Goal: Task Accomplishment & Management: Complete application form

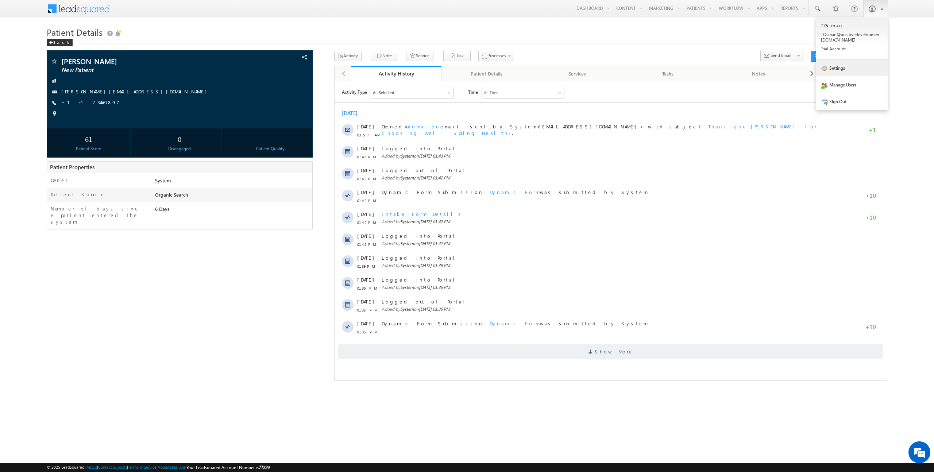
click at [841, 73] on link "Settings" at bounding box center [853, 68] width 72 height 17
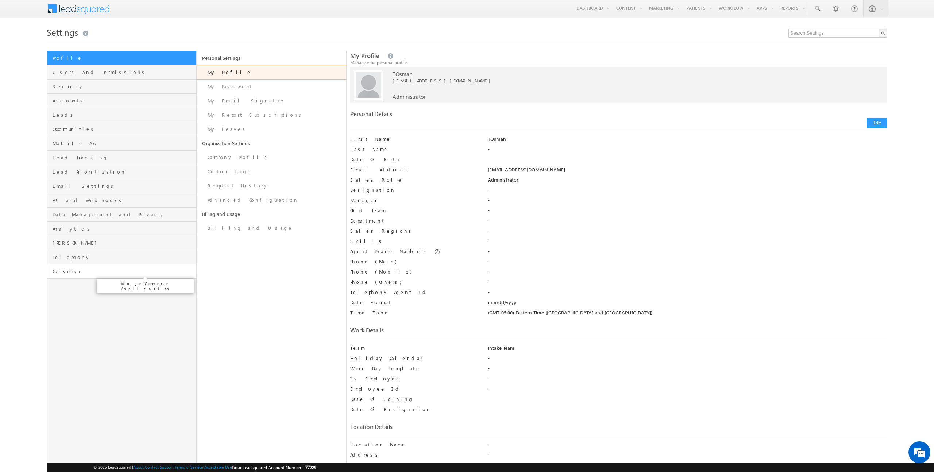
click at [85, 272] on span "Converse" at bounding box center [124, 271] width 142 height 7
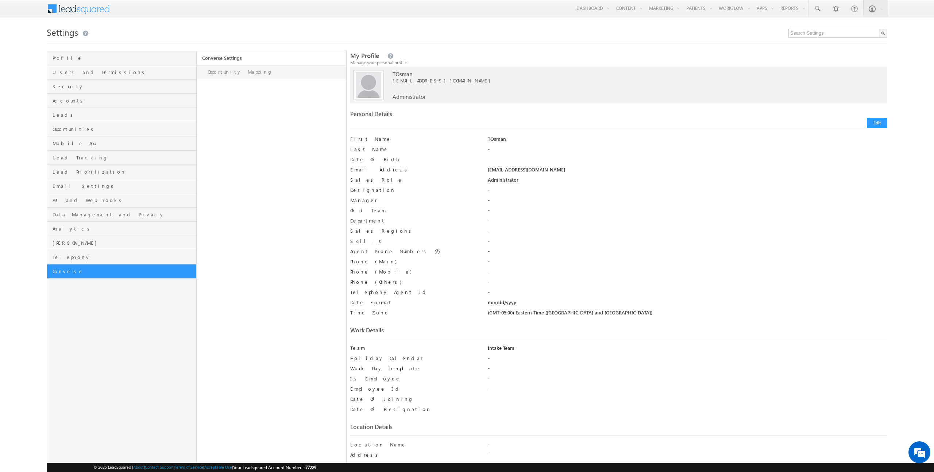
click at [259, 73] on link "Opportunity Mapping" at bounding box center [272, 72] width 150 height 14
click at [112, 201] on span "API and Webhooks" at bounding box center [124, 200] width 142 height 7
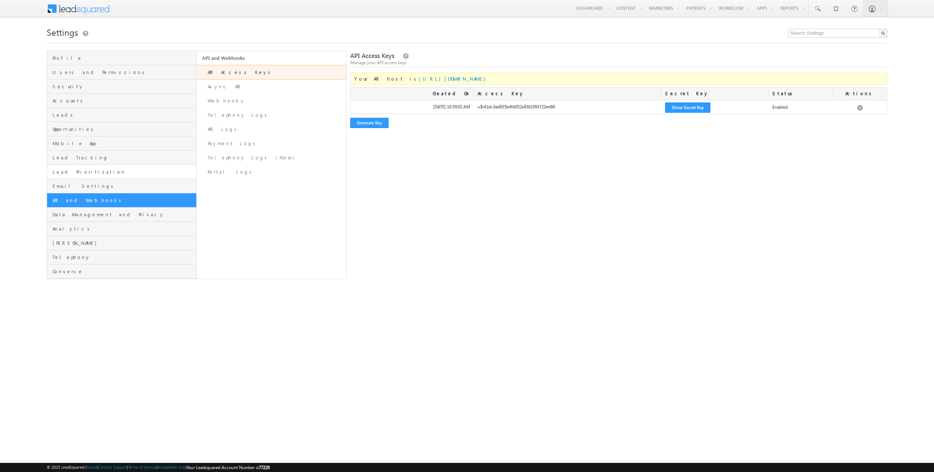
click at [114, 167] on link "Lead Prioritization" at bounding box center [121, 172] width 149 height 14
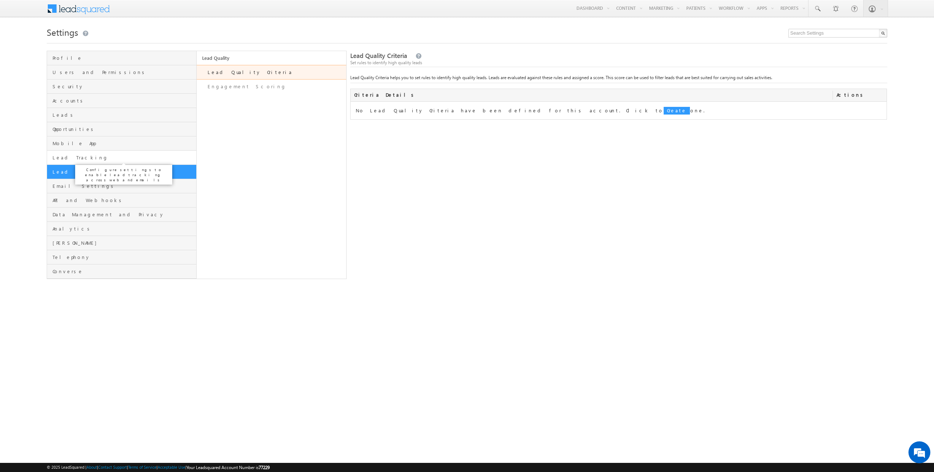
click at [116, 158] on span "Lead Tracking" at bounding box center [124, 157] width 142 height 7
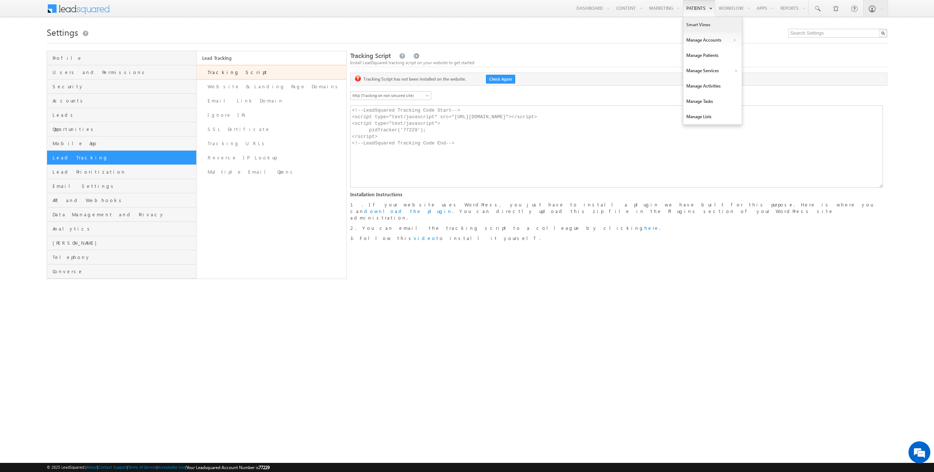
click at [694, 27] on link "Smart Views" at bounding box center [713, 24] width 58 height 15
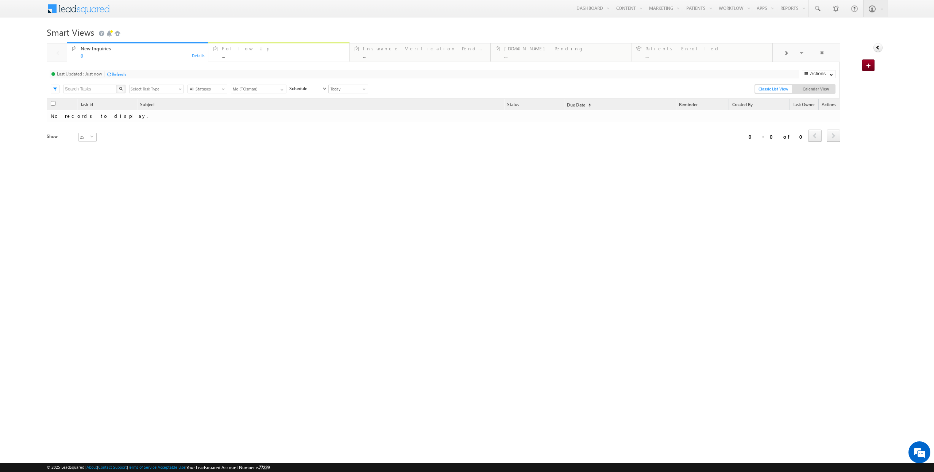
click at [306, 53] on div "Follow Up ..." at bounding box center [283, 51] width 123 height 14
click at [815, 8] on span at bounding box center [817, 8] width 7 height 7
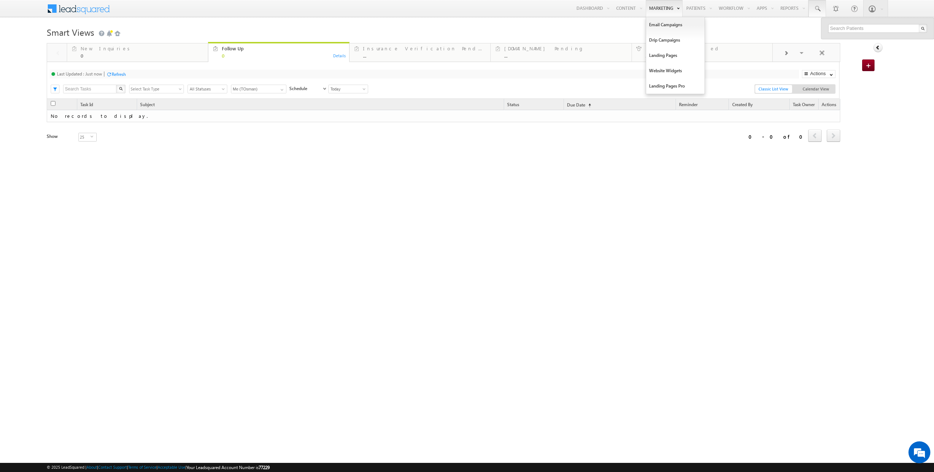
drag, startPoint x: 701, startPoint y: 22, endPoint x: 641, endPoint y: 15, distance: 60.6
click at [698, 22] on body "Menu TOsman TOsma n@pos itive devel opmen t.com" at bounding box center [467, 119] width 934 height 238
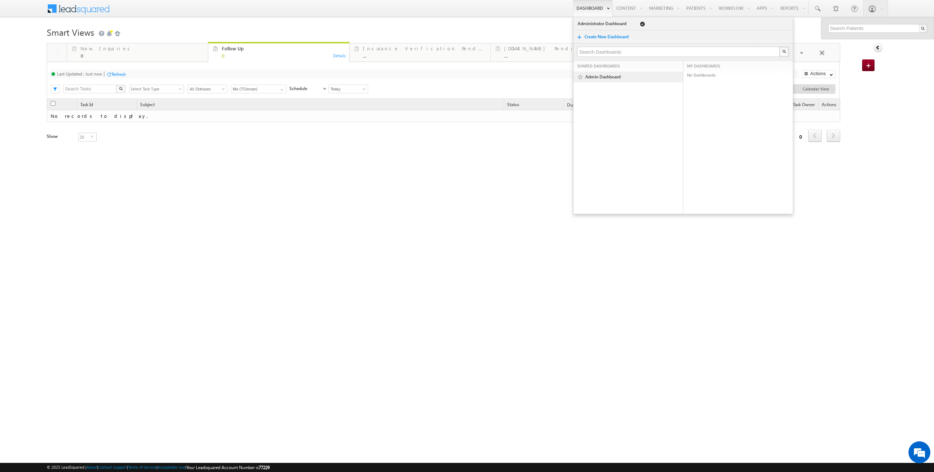
click at [592, 76] on link "Admin Dashboard" at bounding box center [627, 76] width 85 height 7
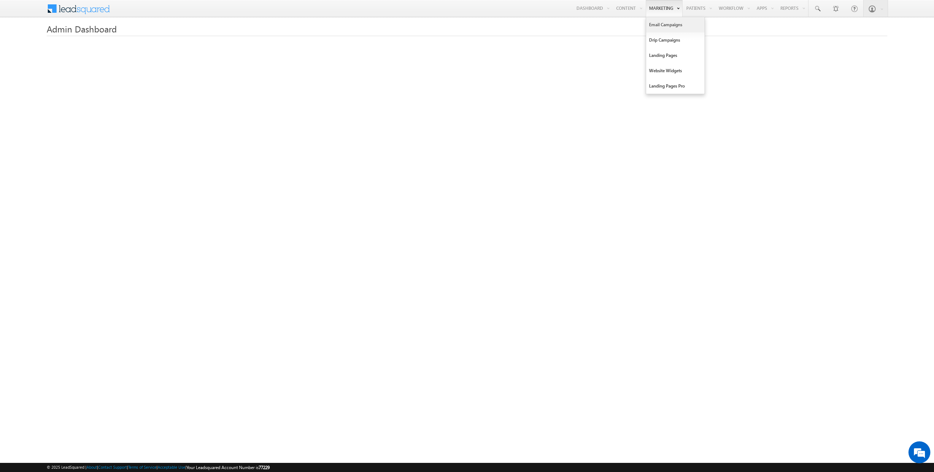
click at [657, 24] on link "Email Campaigns" at bounding box center [675, 24] width 58 height 15
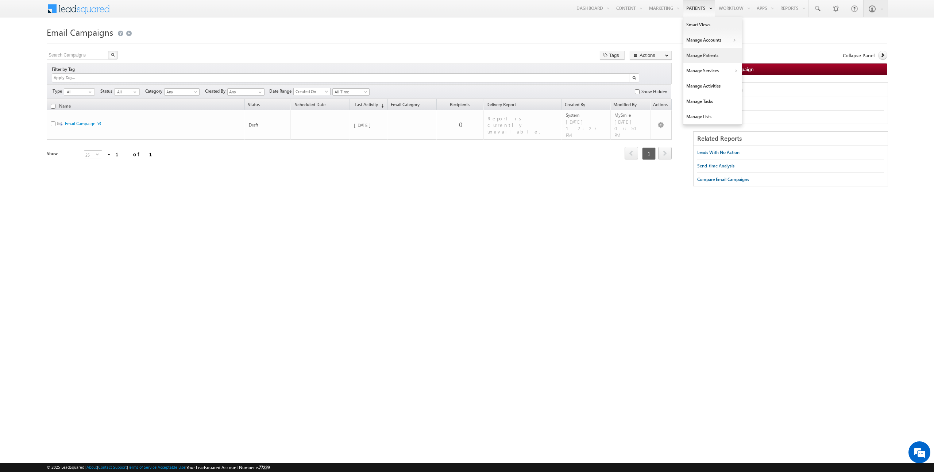
click at [717, 53] on link "Manage Patients" at bounding box center [713, 55] width 58 height 15
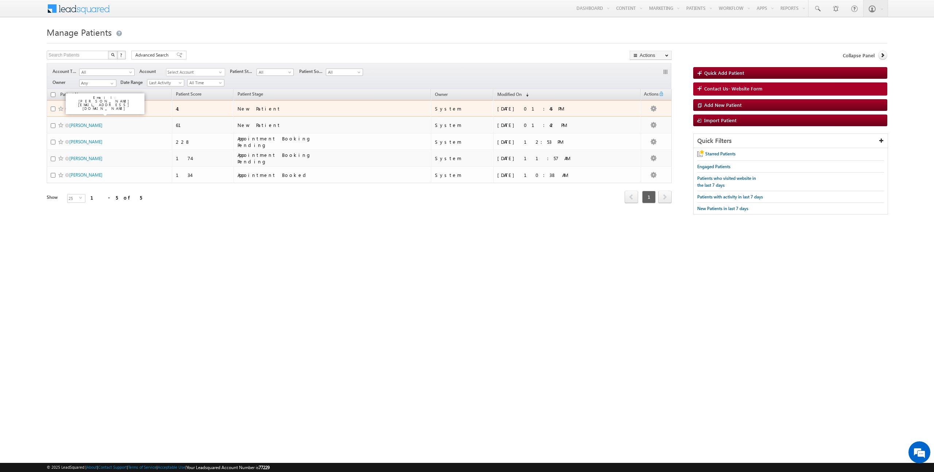
click at [80, 108] on link "Jeremiah Fisher" at bounding box center [85, 108] width 33 height 5
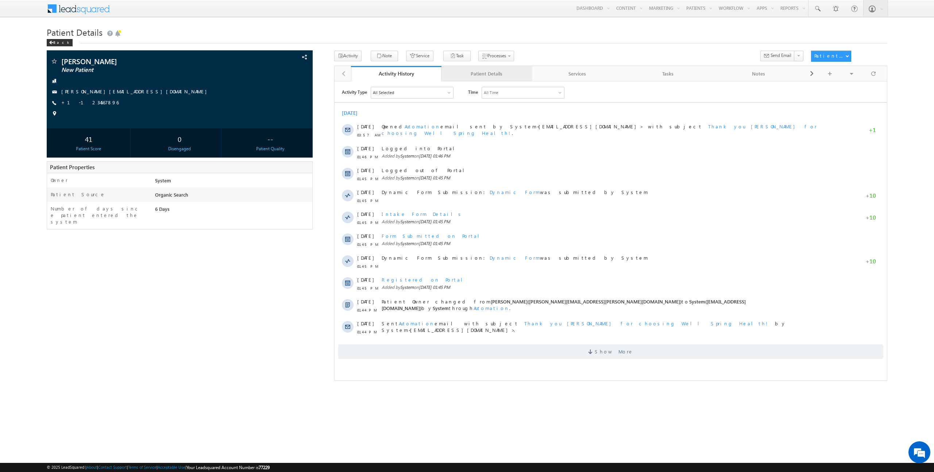
click at [481, 72] on div "Patient Details" at bounding box center [487, 73] width 78 height 9
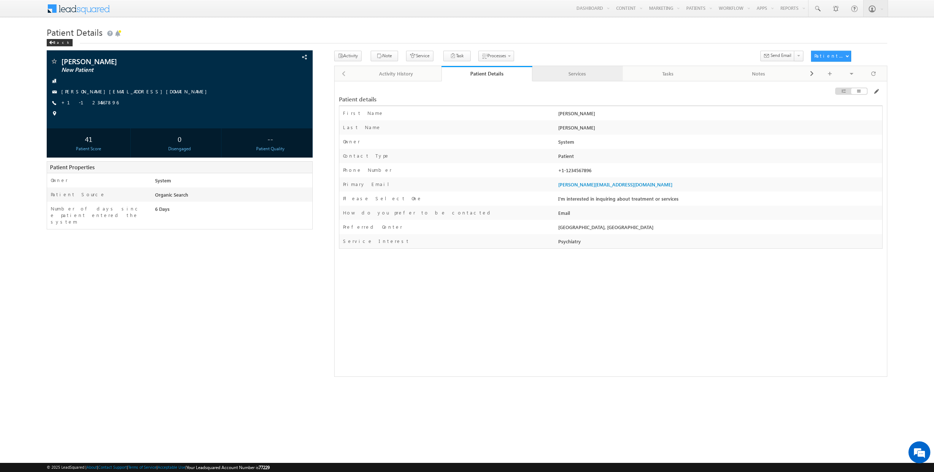
click at [546, 74] on div "Services" at bounding box center [577, 73] width 78 height 9
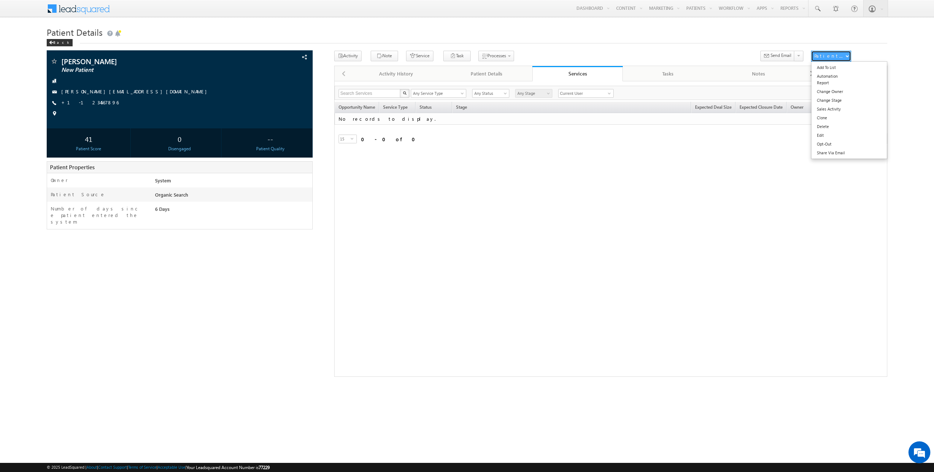
click at [845, 59] on button "Patient Actions" at bounding box center [831, 56] width 40 height 11
click at [678, 167] on div "Patient details Account First Name Jeremiah Last Name" at bounding box center [610, 229] width 553 height 296
click at [661, 67] on link "Tasks" at bounding box center [668, 73] width 91 height 15
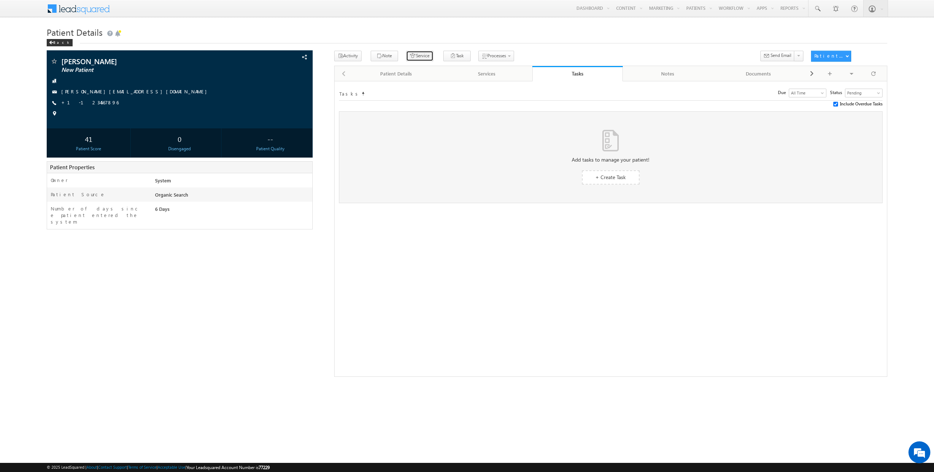
click at [410, 58] on icon "button" at bounding box center [413, 56] width 6 height 7
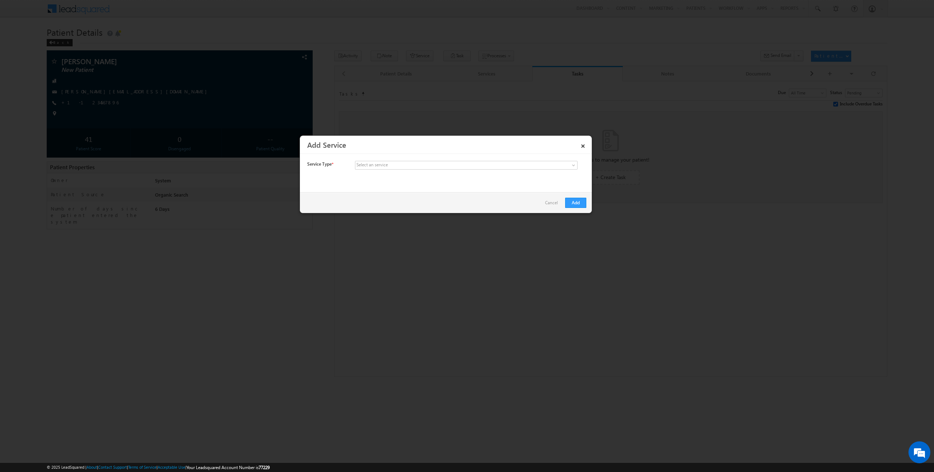
click at [401, 171] on div "Service Type * Select an service Medical Program Pediatric Patient Opportunity …" at bounding box center [446, 167] width 279 height 12
click at [401, 165] on span at bounding box center [413, 165] width 114 height 7
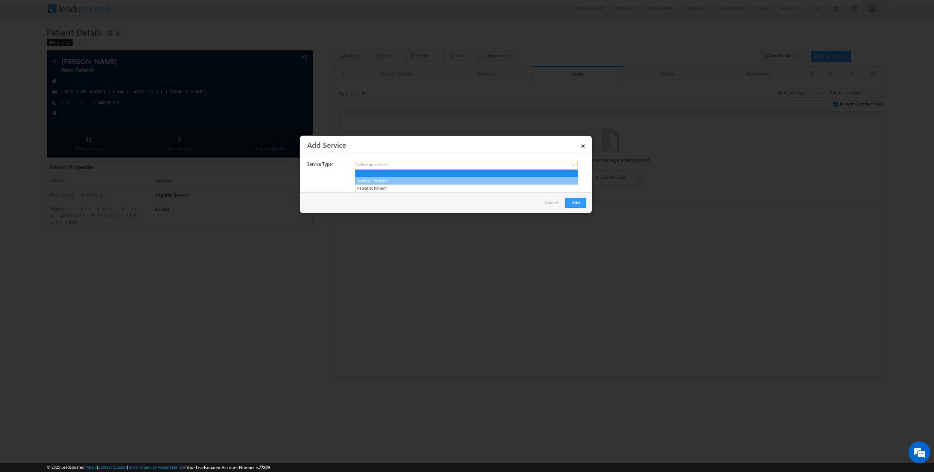
click at [398, 180] on link "Medical Program" at bounding box center [467, 181] width 223 height 7
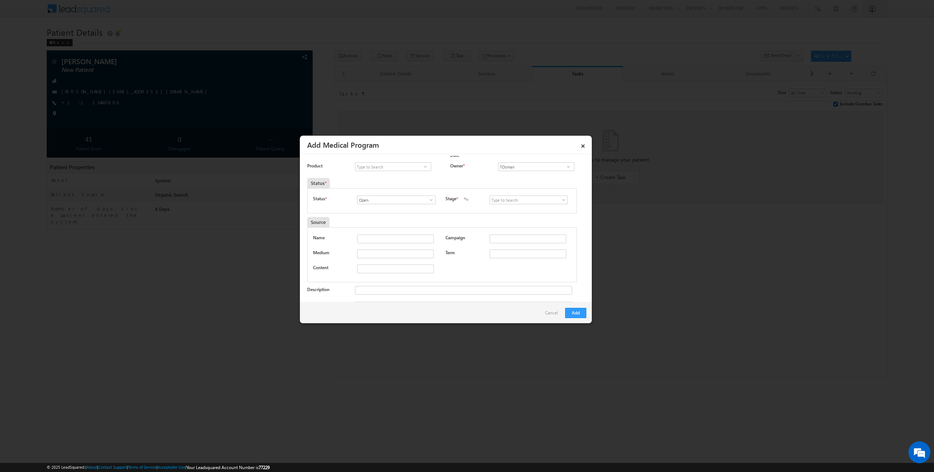
scroll to position [112, 0]
click at [584, 147] on link "×" at bounding box center [583, 144] width 12 height 13
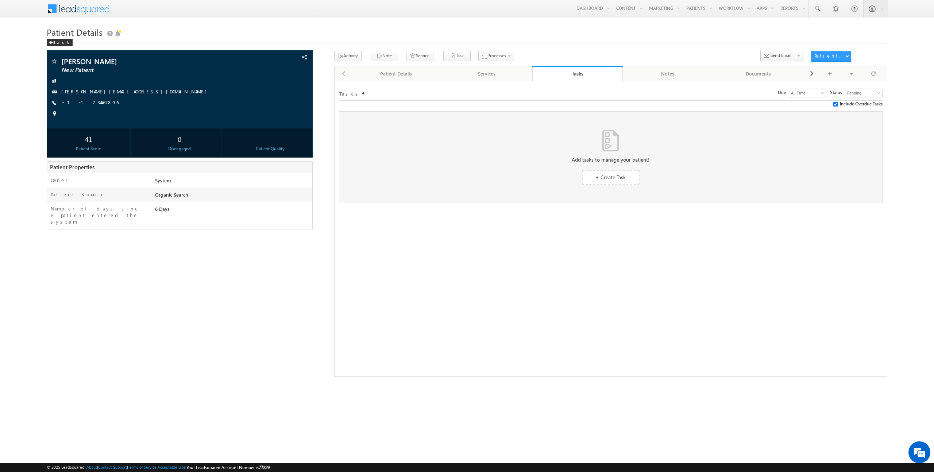
click at [87, 140] on div "41" at bounding box center [89, 139] width 80 height 14
click at [370, 164] on span "Phone Call" at bounding box center [369, 161] width 63 height 7
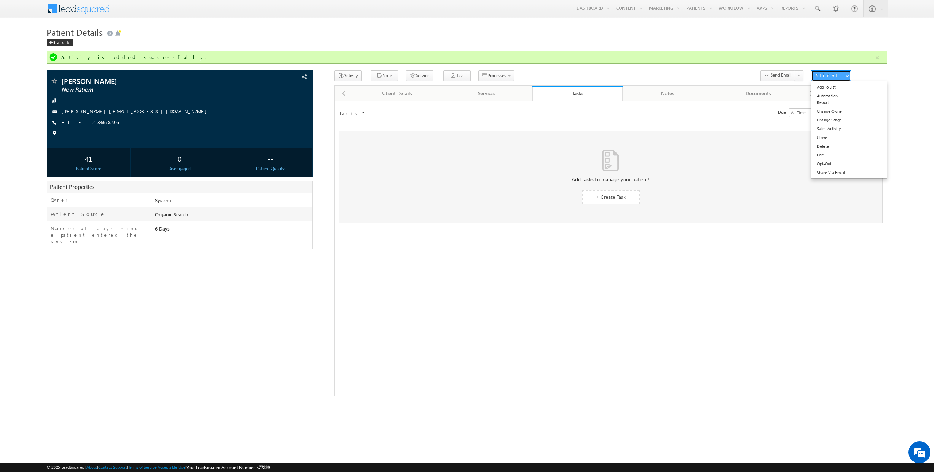
click at [847, 75] on span "button" at bounding box center [847, 75] width 3 height 3
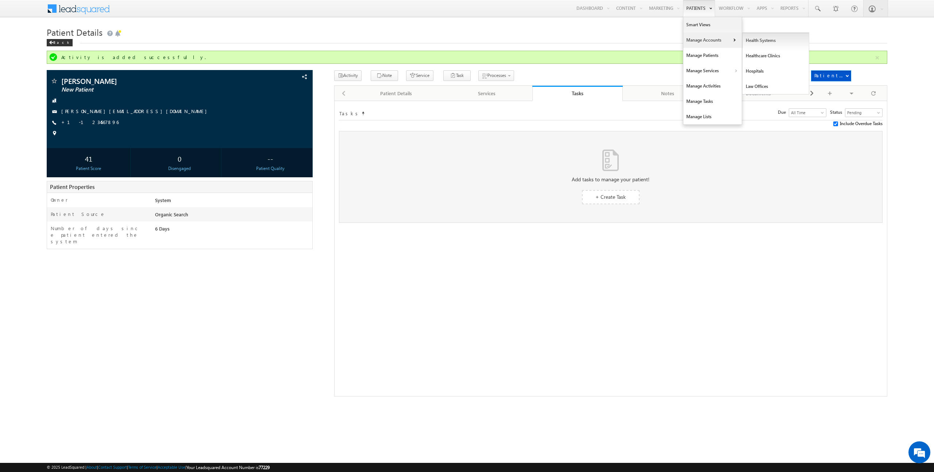
click at [757, 39] on link "Health Systems" at bounding box center [776, 40] width 67 height 15
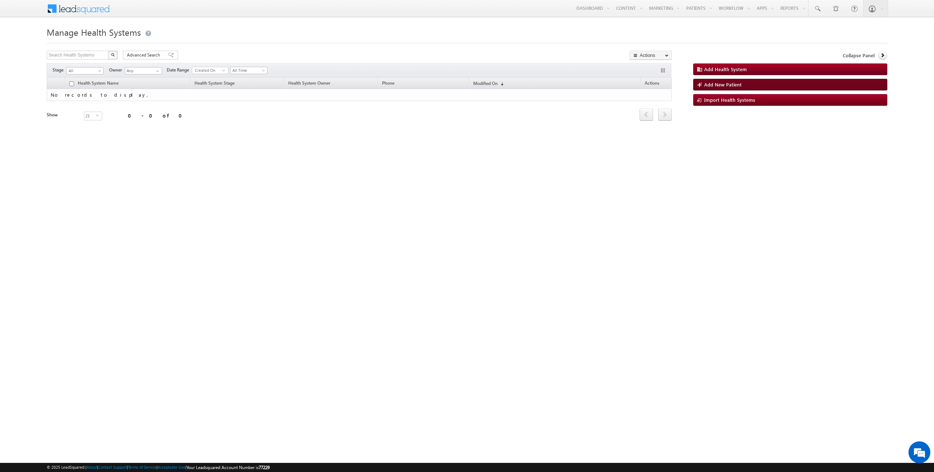
click at [730, 84] on span "Add New Patient" at bounding box center [724, 84] width 38 height 6
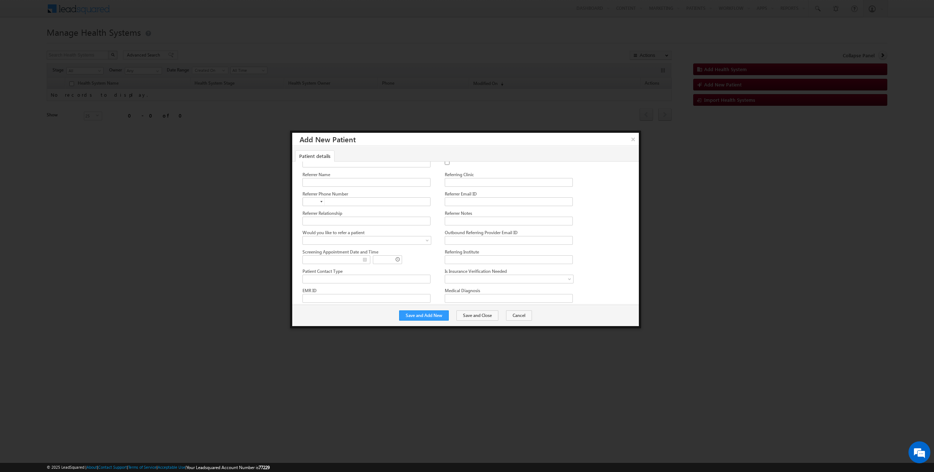
scroll to position [390, 0]
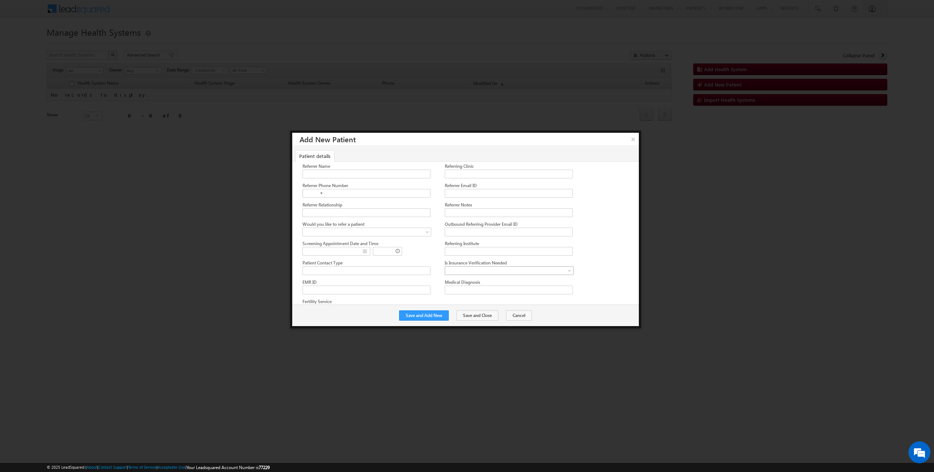
click at [482, 266] on link at bounding box center [509, 270] width 129 height 9
click at [474, 277] on link "Yes" at bounding box center [503, 277] width 116 height 7
click at [438, 315] on button "Save and Add New" at bounding box center [424, 316] width 50 height 10
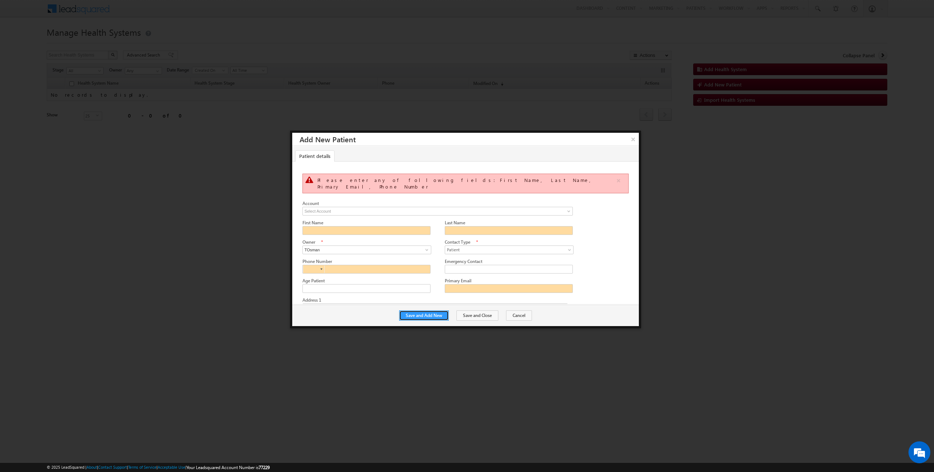
scroll to position [0, 0]
click at [392, 226] on input "First Name" at bounding box center [367, 230] width 128 height 9
type input "Tarek"
type input "[PERSON_NAME]"
type input "[EMAIL_ADDRESS][DOMAIN_NAME]"
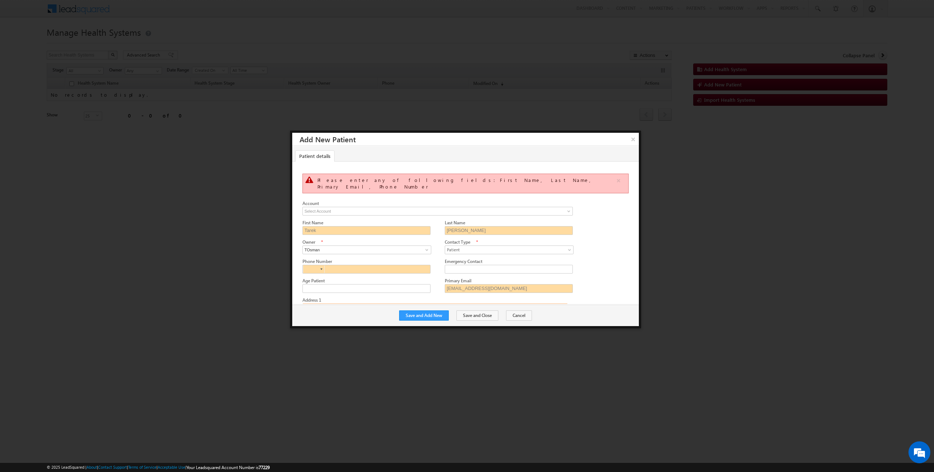
type input "1479 Buena Vista Ave"
type input "[PERSON_NAME]"
type input "[US_STATE]"
type input "22101"
type input "[EMAIL_ADDRESS][DOMAIN_NAME]"
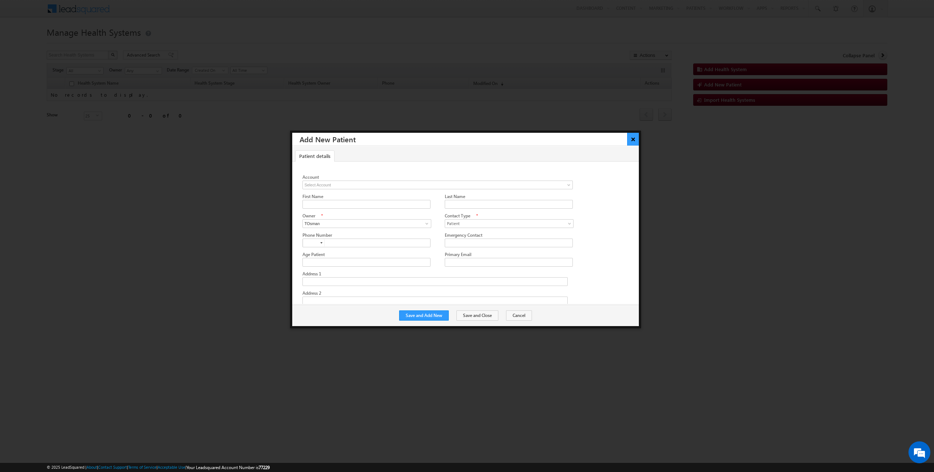
click at [631, 138] on button "×" at bounding box center [633, 139] width 12 height 13
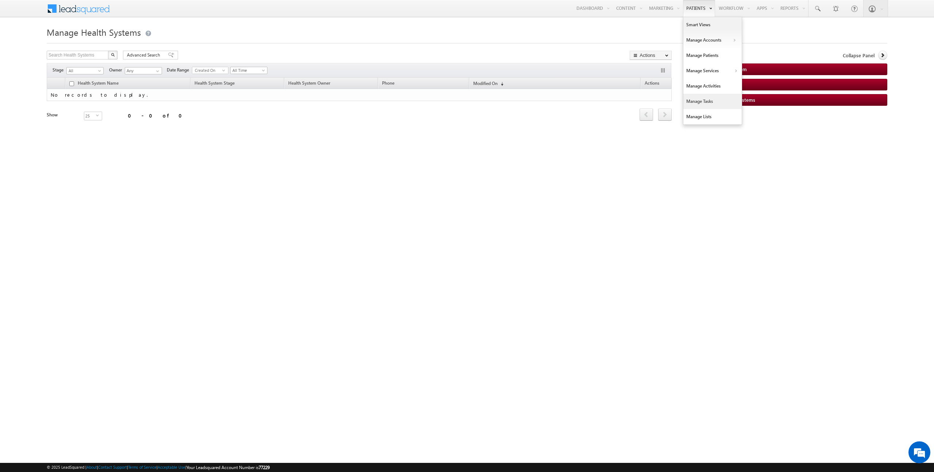
click at [706, 104] on link "Manage Tasks" at bounding box center [713, 101] width 58 height 15
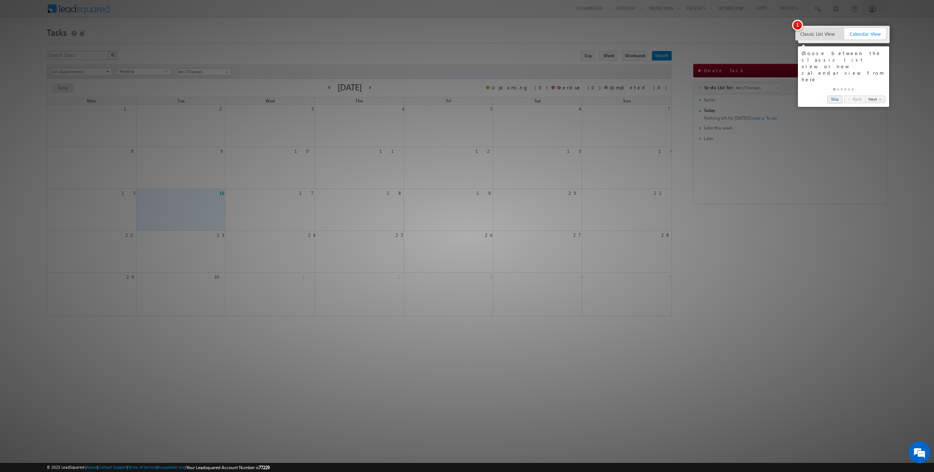
click at [832, 96] on link "Skip" at bounding box center [835, 100] width 15 height 8
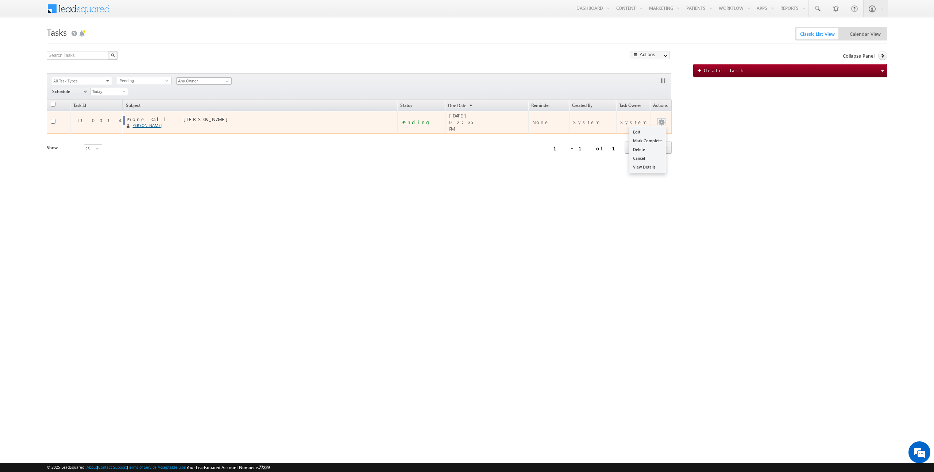
click at [660, 119] on button "button" at bounding box center [661, 122] width 7 height 7
click at [133, 124] on link "[PERSON_NAME]" at bounding box center [259, 125] width 256 height 7
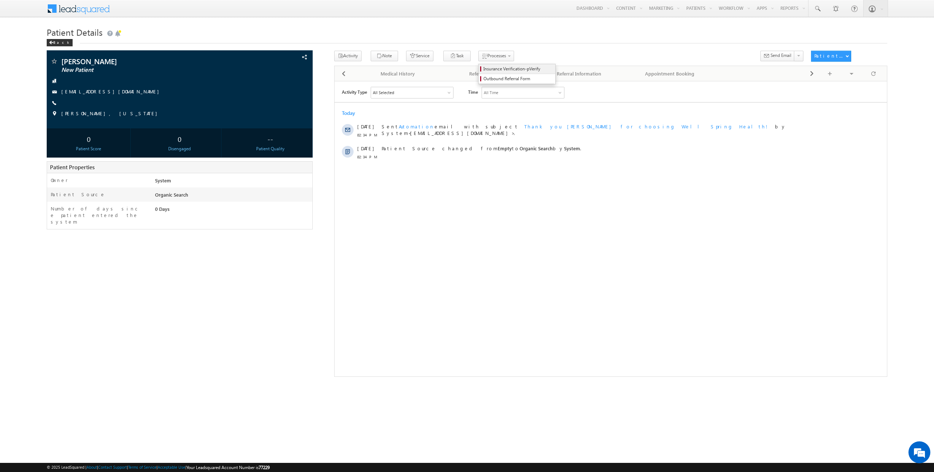
click at [484, 68] on span "Insurance Verification-pVerify" at bounding box center [518, 69] width 69 height 7
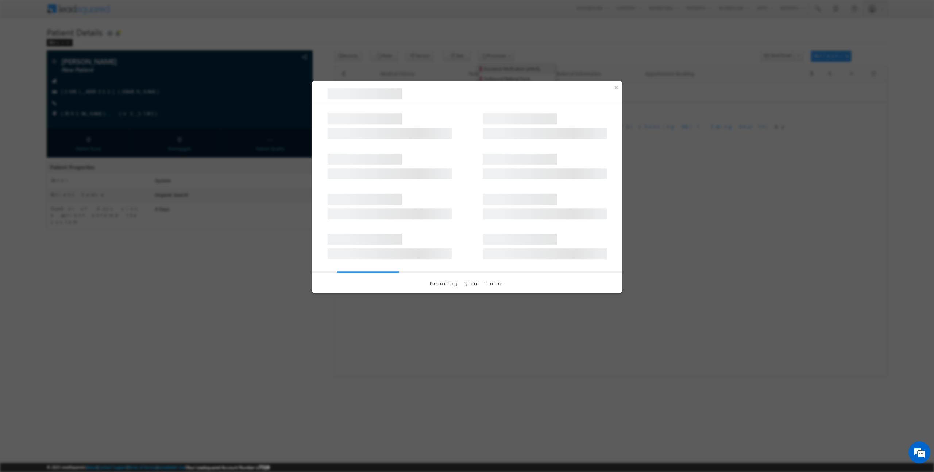
select select "Yes"
type input "123456789A"
type input "00192"
type input "1234567890"
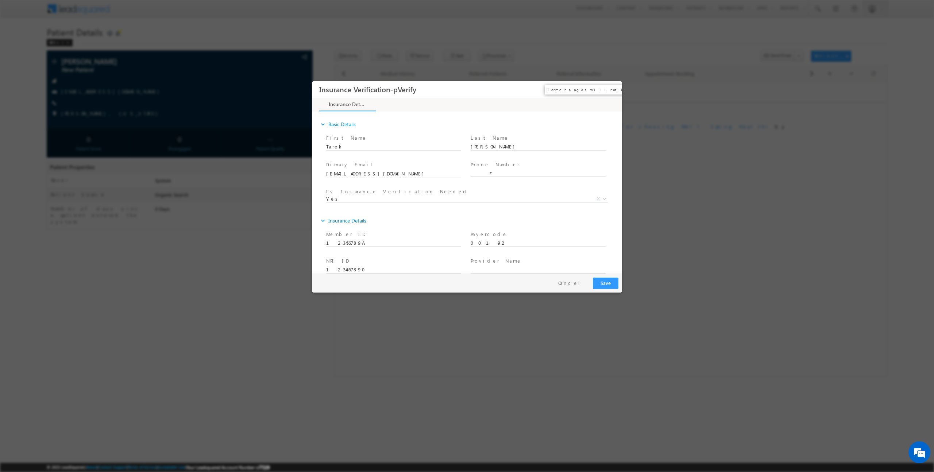
click at [611, 90] on button "×" at bounding box center [611, 89] width 12 height 14
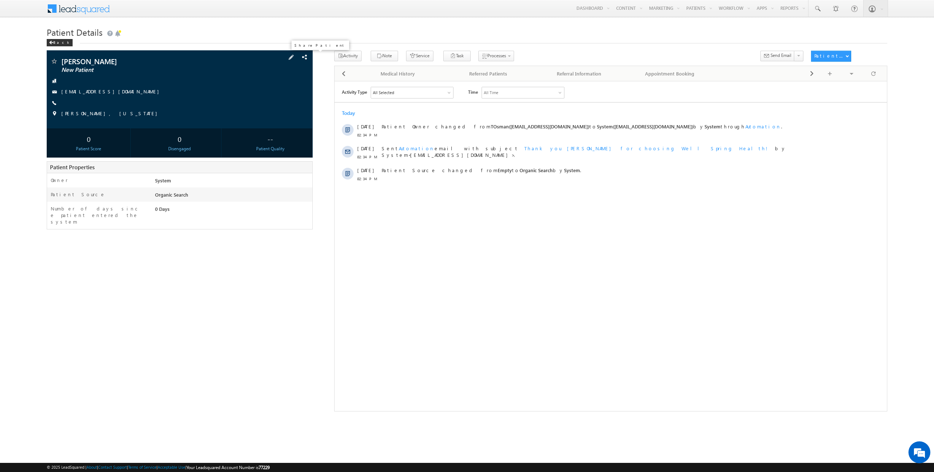
click at [304, 58] on span at bounding box center [305, 57] width 8 height 8
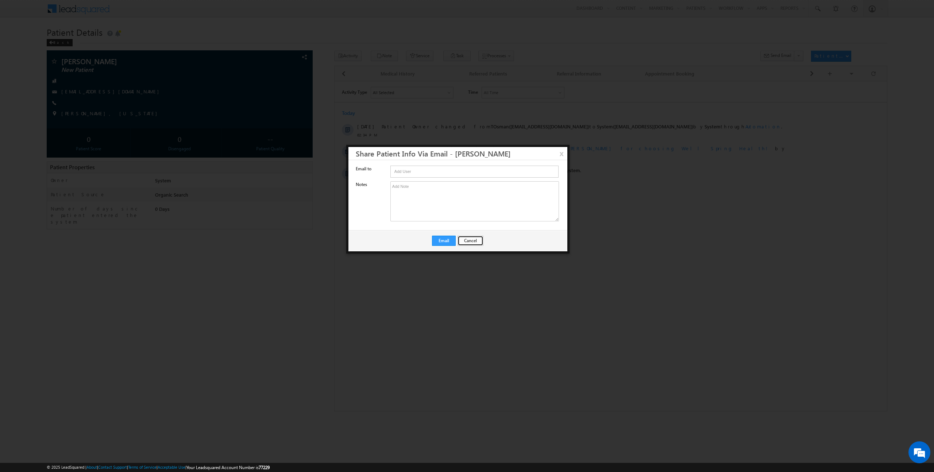
click at [465, 242] on button "Cancel" at bounding box center [471, 241] width 26 height 10
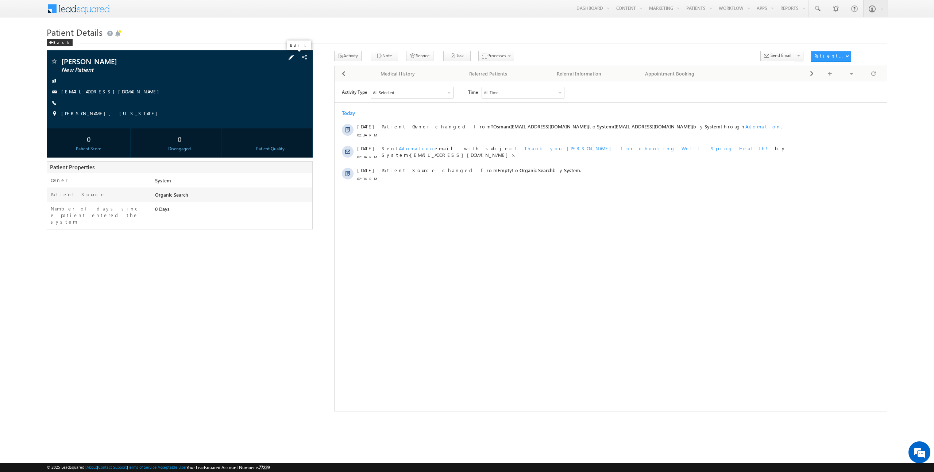
click at [295, 55] on span at bounding box center [291, 57] width 8 height 8
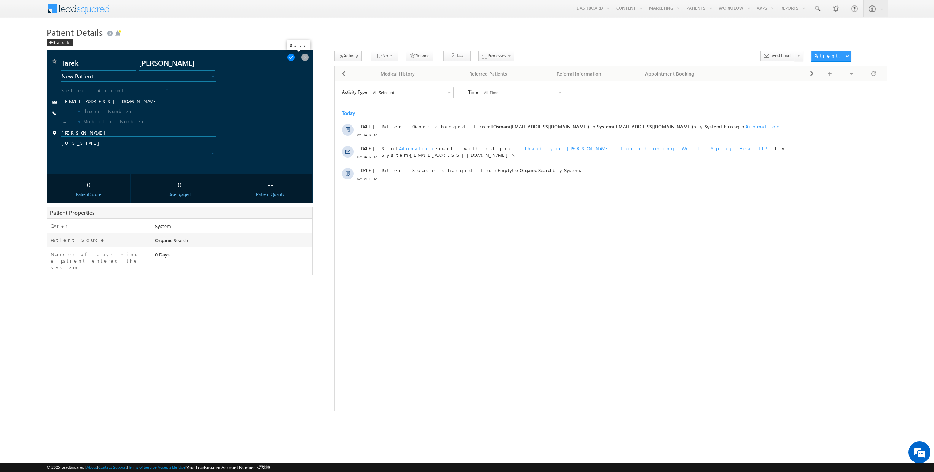
click at [295, 57] on span at bounding box center [291, 57] width 8 height 8
click at [307, 58] on span at bounding box center [305, 57] width 8 height 8
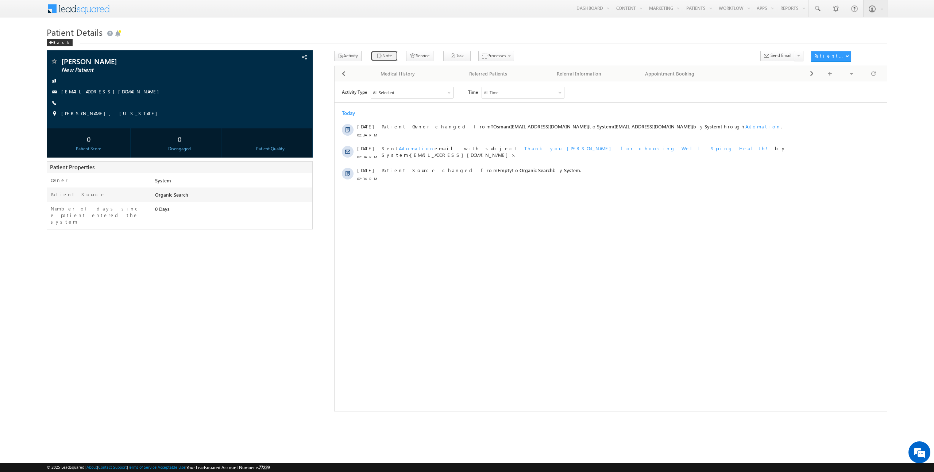
click at [380, 57] on button "Note" at bounding box center [384, 56] width 27 height 11
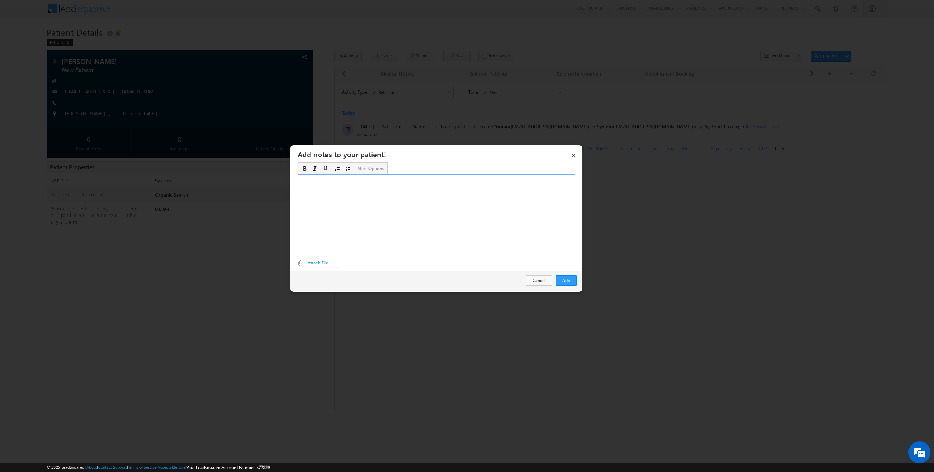
click at [405, 203] on div "Rich Text Editor, Description-inline-editor-div" at bounding box center [436, 215] width 277 height 82
click at [574, 155] on link "×" at bounding box center [574, 154] width 12 height 13
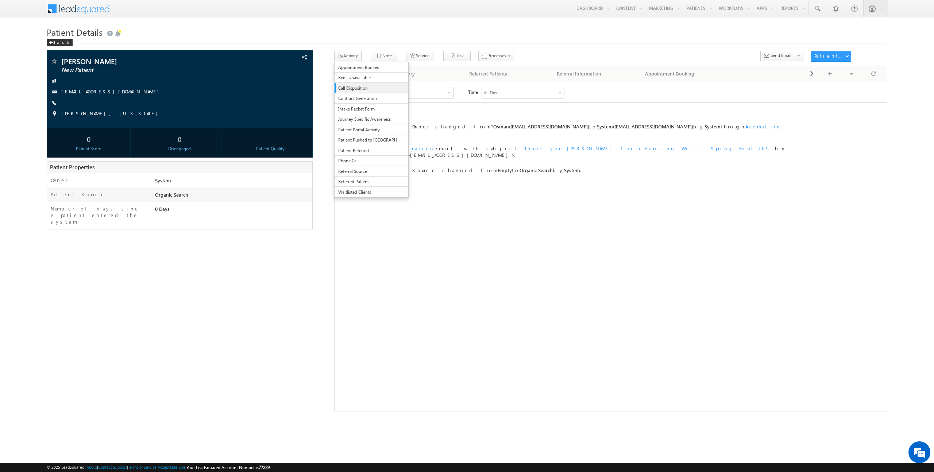
click at [366, 89] on span "Call Disposition" at bounding box center [369, 88] width 63 height 7
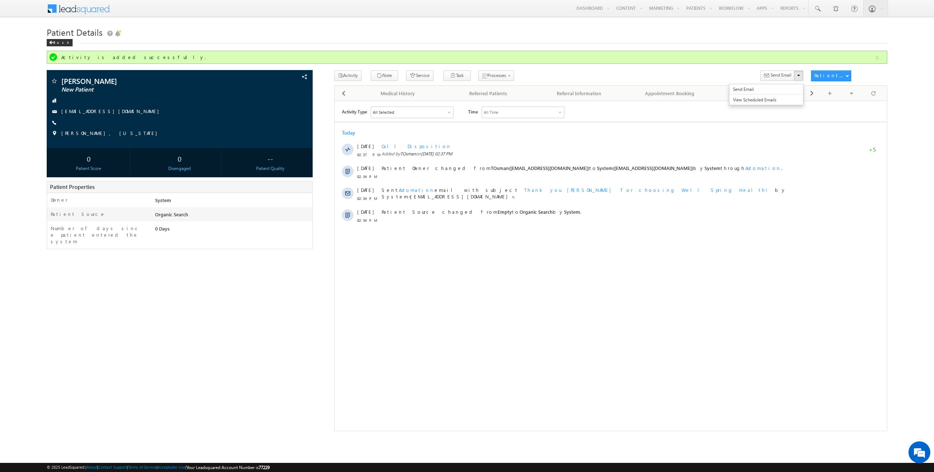
click at [801, 72] on button at bounding box center [798, 75] width 9 height 11
click at [776, 78] on span "Send Email" at bounding box center [781, 75] width 21 height 7
